Goal: Task Accomplishment & Management: Use online tool/utility

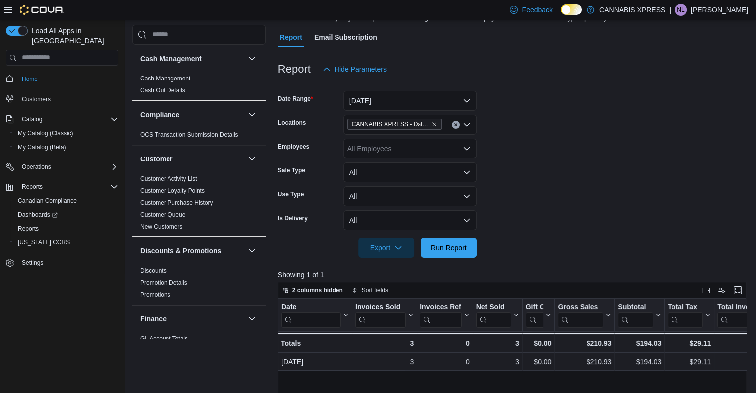
scroll to position [629, 0]
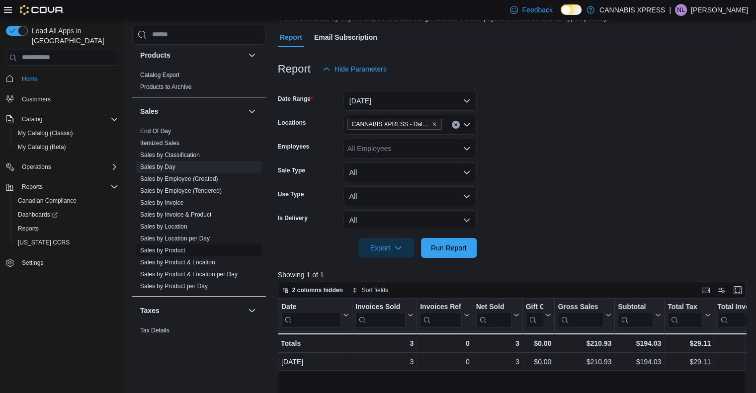
click at [198, 246] on span "Sales by Product" at bounding box center [199, 251] width 126 height 12
click at [181, 247] on link "Sales by Product" at bounding box center [162, 250] width 45 height 7
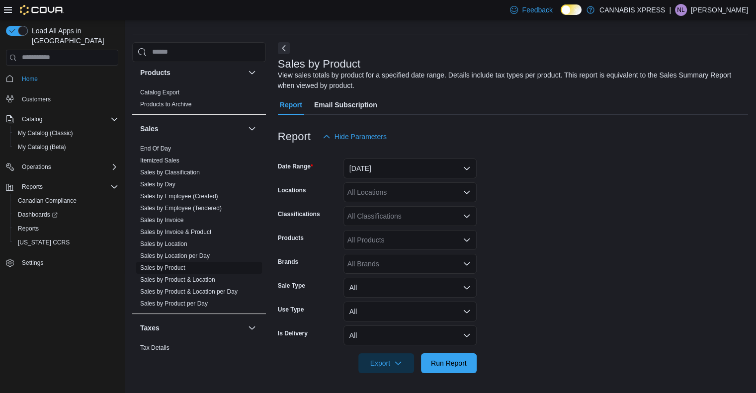
scroll to position [25, 0]
click at [443, 165] on button "[DATE]" at bounding box center [410, 169] width 133 height 20
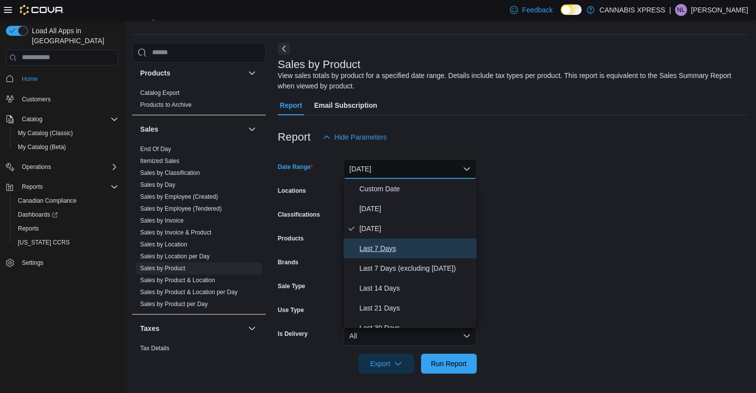
click at [400, 244] on span "Last 7 Days" at bounding box center [416, 249] width 113 height 12
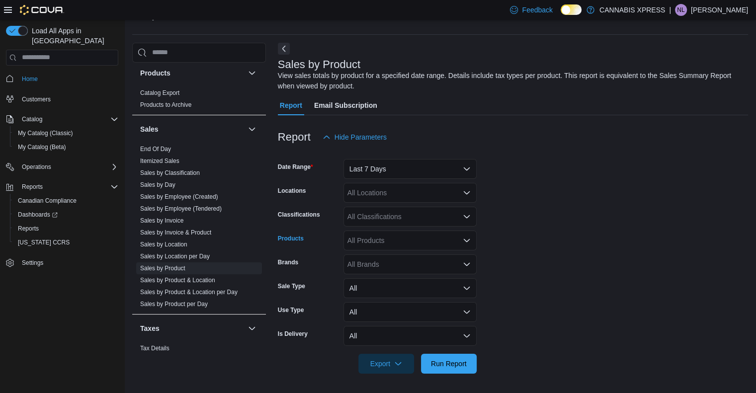
click at [400, 238] on div "All Products" at bounding box center [410, 241] width 133 height 20
click at [424, 197] on div "All Locations" at bounding box center [410, 193] width 133 height 20
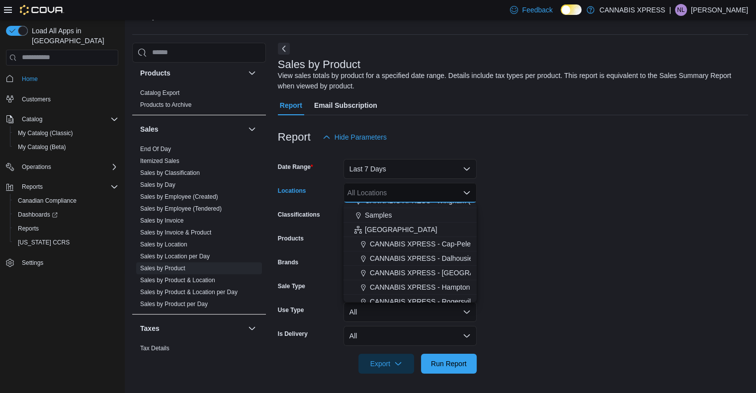
scroll to position [207, 0]
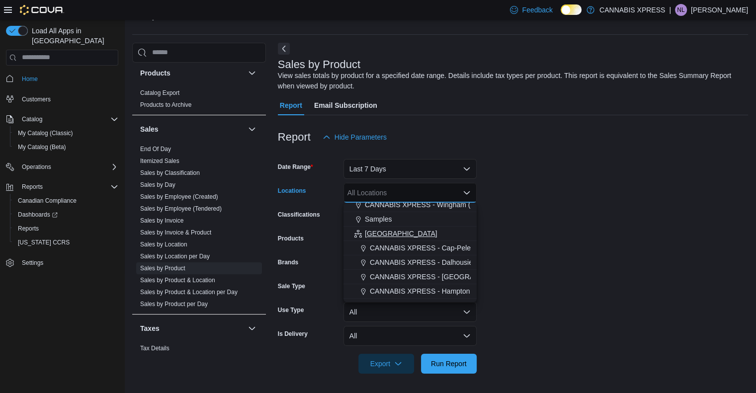
click at [400, 228] on button "[GEOGRAPHIC_DATA]" at bounding box center [410, 234] width 133 height 14
click at [515, 211] on form "Date Range Last 7 Days Locations [GEOGRAPHIC_DATA] Combo box. Selected. [GEOGRA…" at bounding box center [513, 260] width 470 height 227
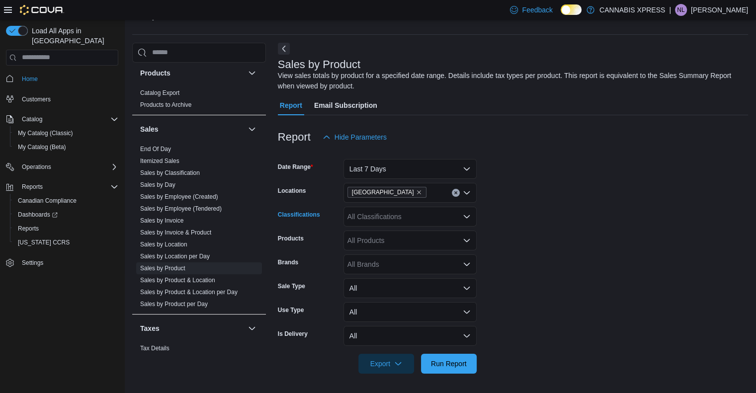
click at [435, 213] on div "All Classifications" at bounding box center [410, 217] width 133 height 20
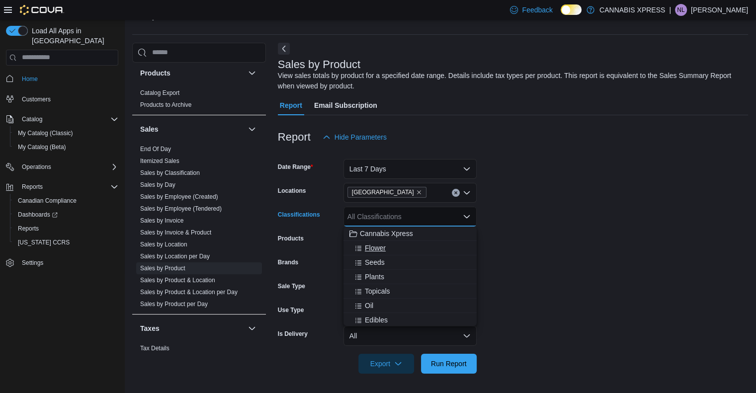
click at [399, 241] on button "Flower" at bounding box center [410, 248] width 133 height 14
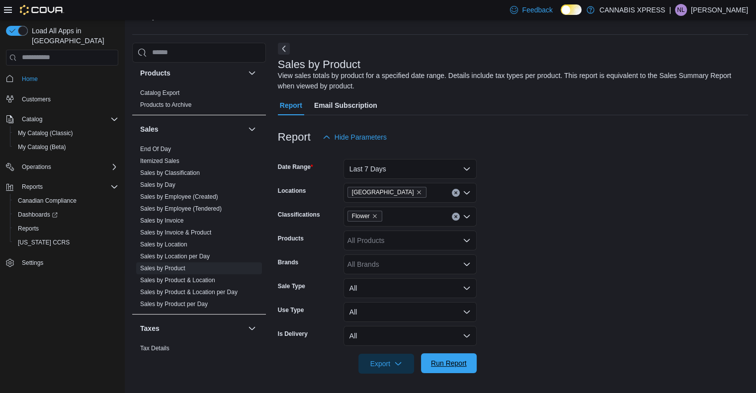
click at [470, 371] on span "Run Report" at bounding box center [449, 364] width 44 height 20
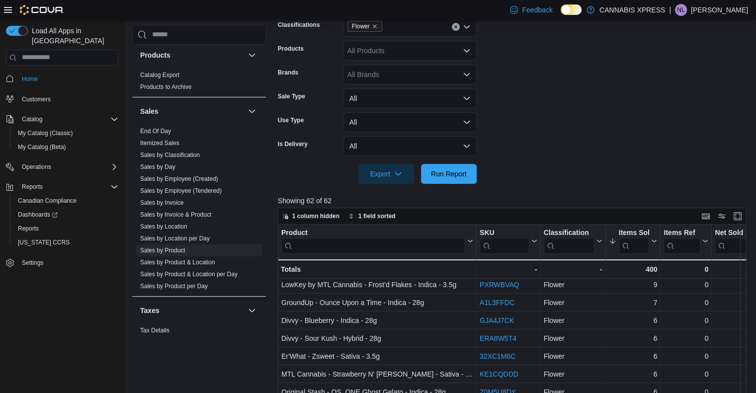
scroll to position [348, 0]
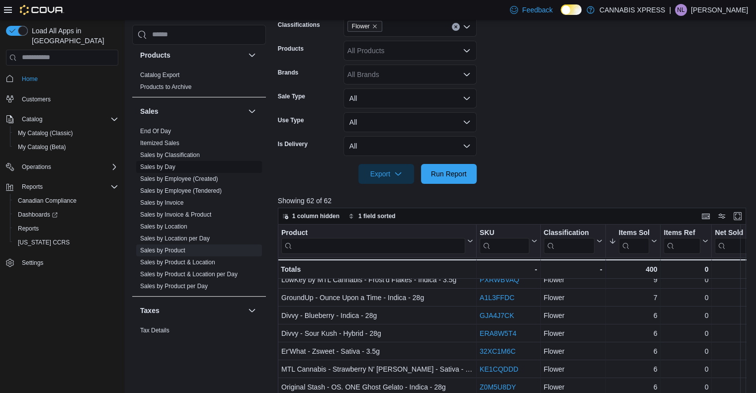
click at [176, 171] on span "Sales by Day" at bounding box center [199, 167] width 126 height 12
click at [171, 166] on link "Sales by Day" at bounding box center [157, 167] width 35 height 7
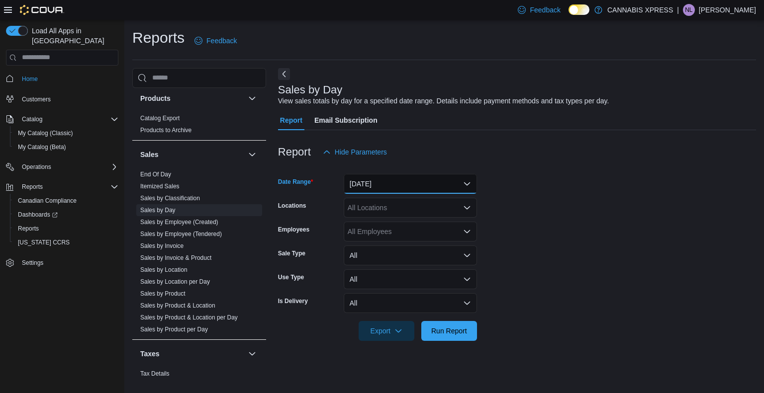
click at [385, 191] on button "[DATE]" at bounding box center [410, 184] width 133 height 20
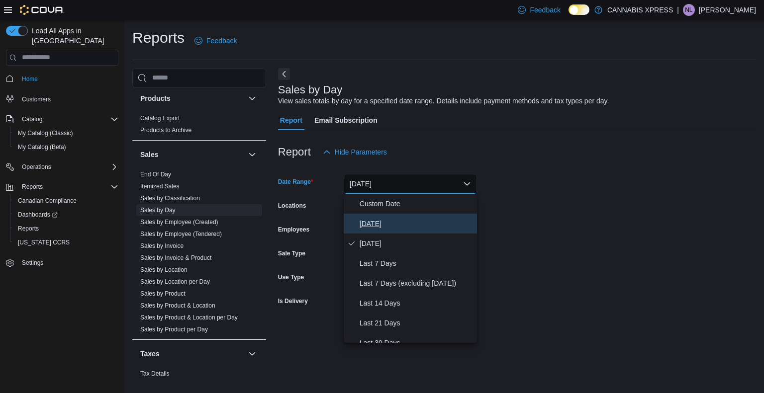
click at [377, 221] on span "[DATE]" at bounding box center [416, 224] width 113 height 12
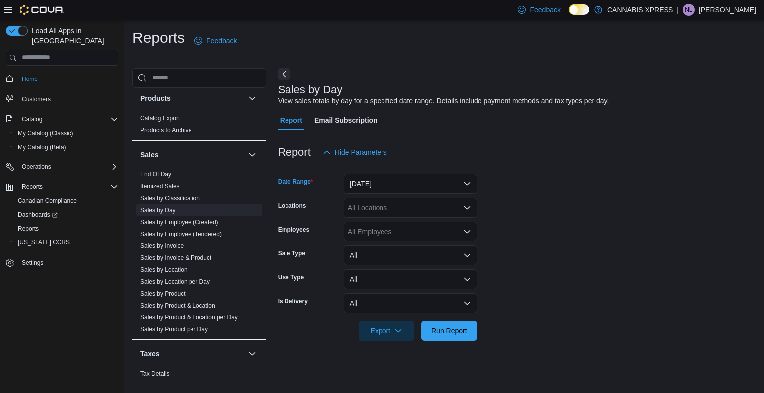
click at [398, 216] on div "All Locations" at bounding box center [410, 208] width 133 height 20
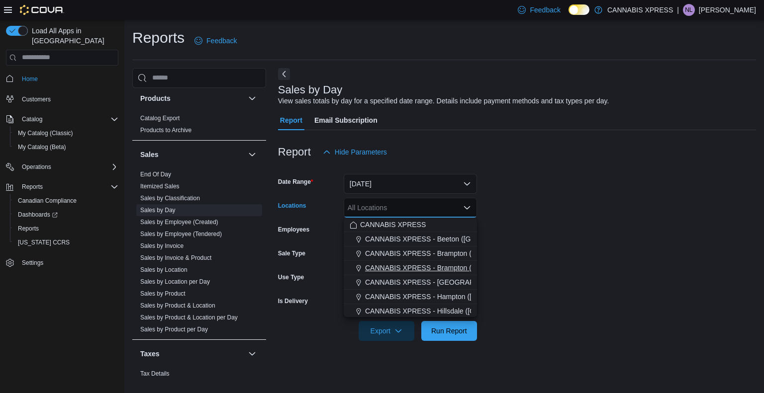
scroll to position [247, 0]
click at [424, 243] on button "CANNABIS XPRESS - Dalhousie ([PERSON_NAME][GEOGRAPHIC_DATA])" at bounding box center [410, 238] width 133 height 14
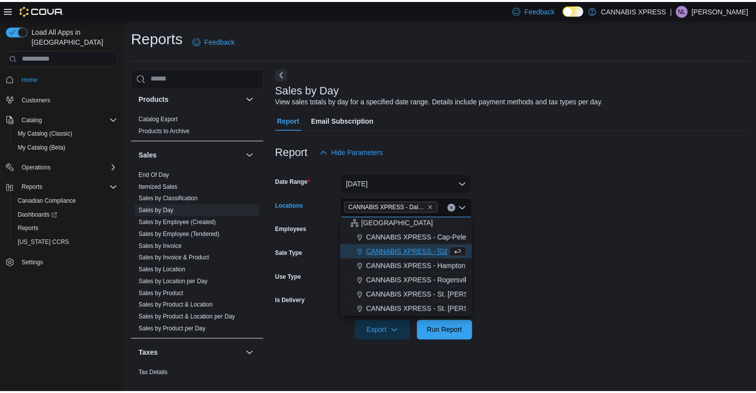
scroll to position [232, 0]
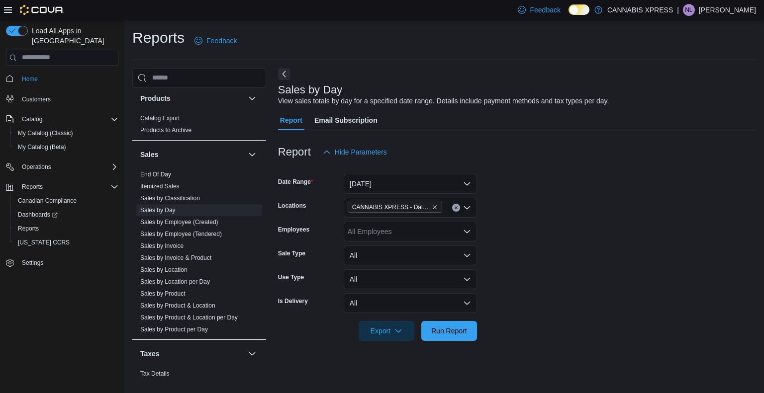
click at [515, 260] on form "Date Range [DATE] Locations CANNABIS XPRESS - Dalhousie ([PERSON_NAME][GEOGRAPH…" at bounding box center [517, 251] width 478 height 179
click at [445, 330] on span "Run Report" at bounding box center [449, 331] width 36 height 10
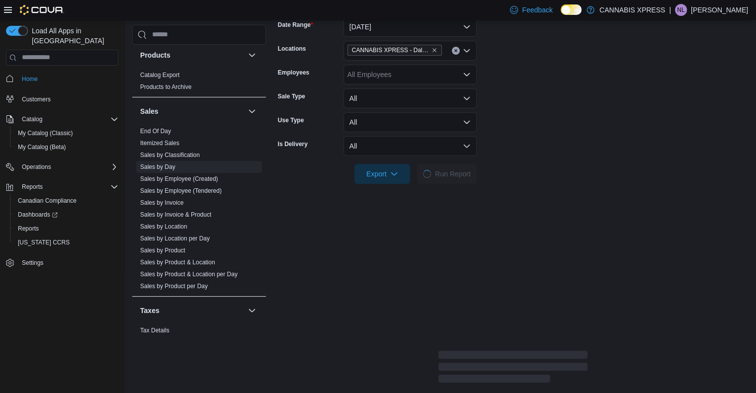
scroll to position [158, 0]
